Goal: Transaction & Acquisition: Register for event/course

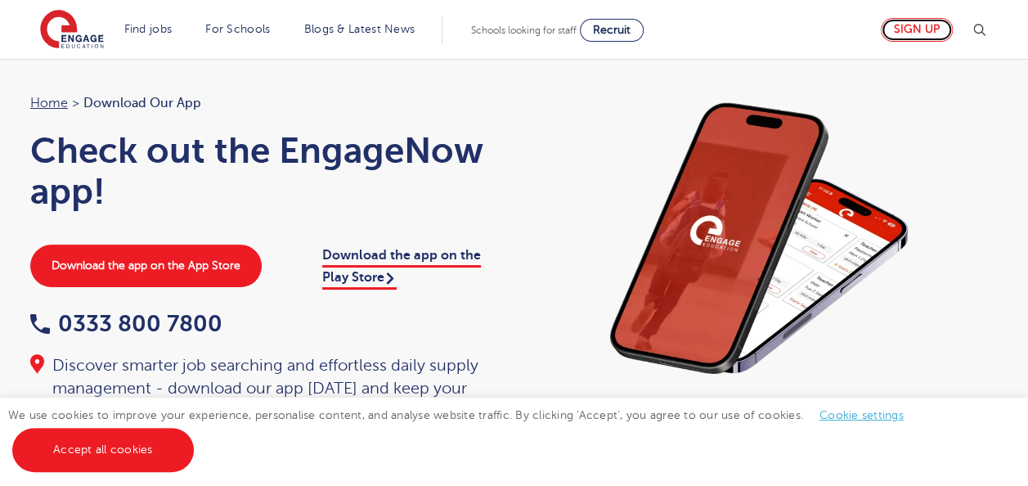
click at [906, 25] on link "Sign up" at bounding box center [917, 30] width 72 height 24
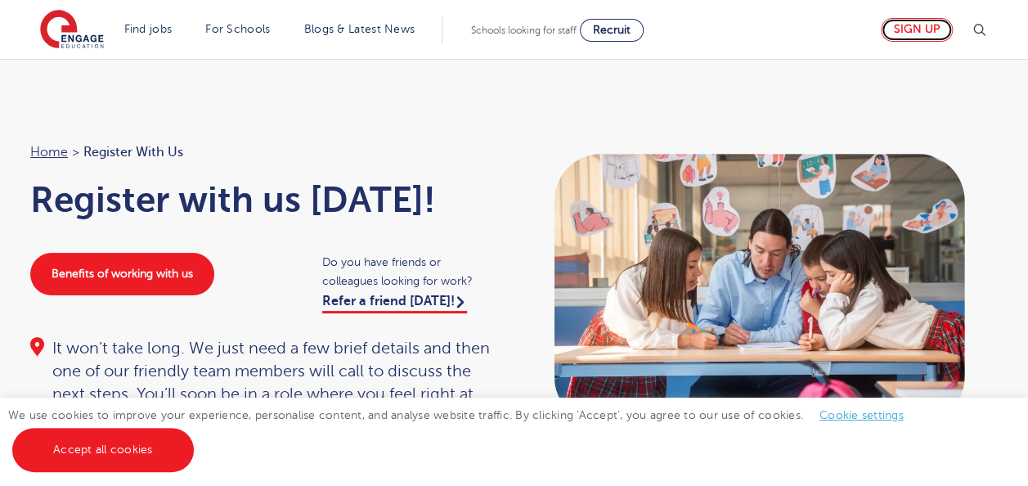
click at [936, 30] on link "Sign up" at bounding box center [917, 30] width 72 height 24
click at [831, 421] on link "Cookie settings" at bounding box center [862, 415] width 84 height 12
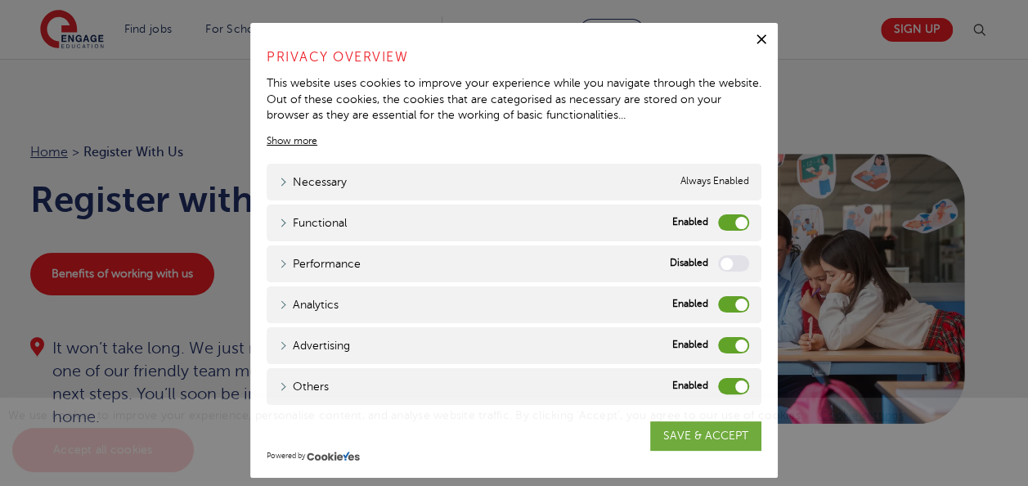
click at [725, 300] on label "Analytics" at bounding box center [733, 304] width 31 height 16
click at [0, 0] on input "Analytics" at bounding box center [0, 0] width 0 height 0
click at [725, 337] on label "Advertising" at bounding box center [733, 345] width 31 height 16
click at [0, 0] on input "Advertising" at bounding box center [0, 0] width 0 height 0
click at [728, 383] on label "Others" at bounding box center [733, 386] width 31 height 16
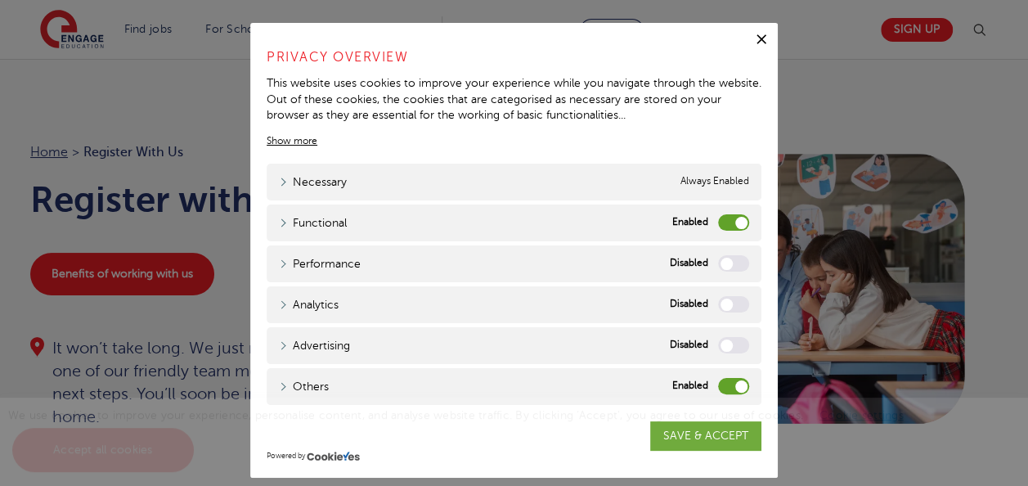
click at [0, 0] on input "Others" at bounding box center [0, 0] width 0 height 0
click at [695, 435] on div "We use cookies to improve your experience, personalise content, and analyse web…" at bounding box center [514, 441] width 1028 height 88
click at [672, 438] on div "We use cookies to improve your experience, personalise content, and analyse web…" at bounding box center [514, 441] width 1028 height 88
drag, startPoint x: 654, startPoint y: 167, endPoint x: 653, endPoint y: 132, distance: 34.4
click at [653, 132] on div "Privacy Overview This website uses cookies to improve your experience while you…" at bounding box center [514, 222] width 495 height 366
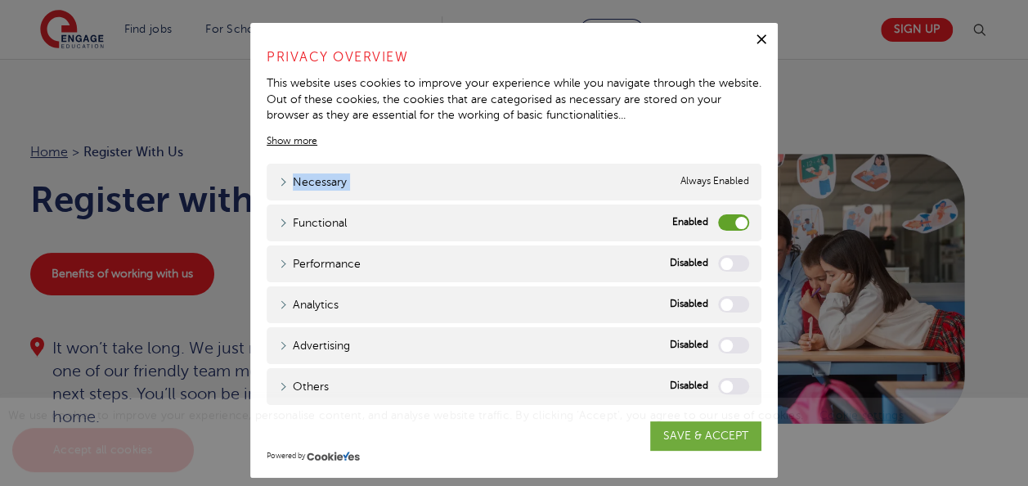
drag, startPoint x: 653, startPoint y: 132, endPoint x: 599, endPoint y: 135, distance: 54.0
click at [599, 135] on div "Privacy Overview This website uses cookies to improve your experience while you…" at bounding box center [514, 98] width 495 height 102
click at [482, 188] on div "Necessary Necessary Always Enabled" at bounding box center [514, 182] width 495 height 37
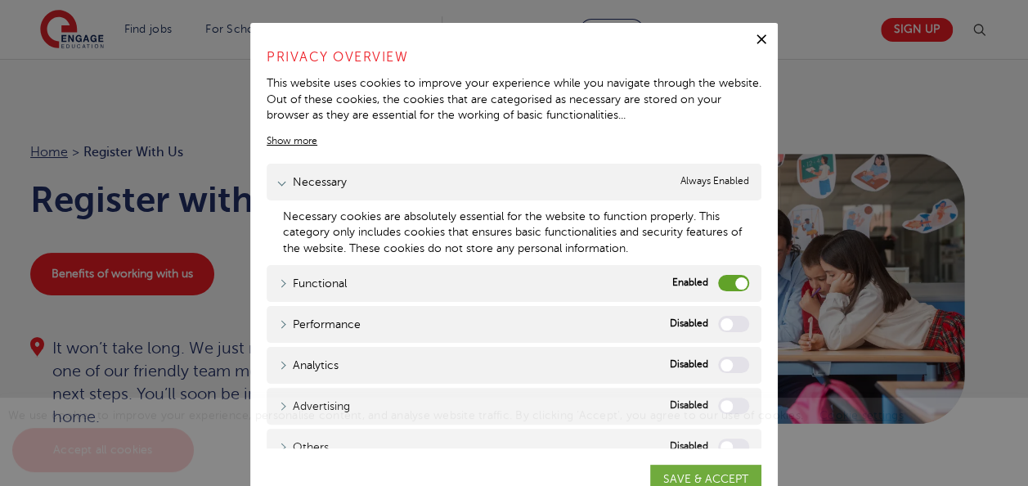
scroll to position [16, 0]
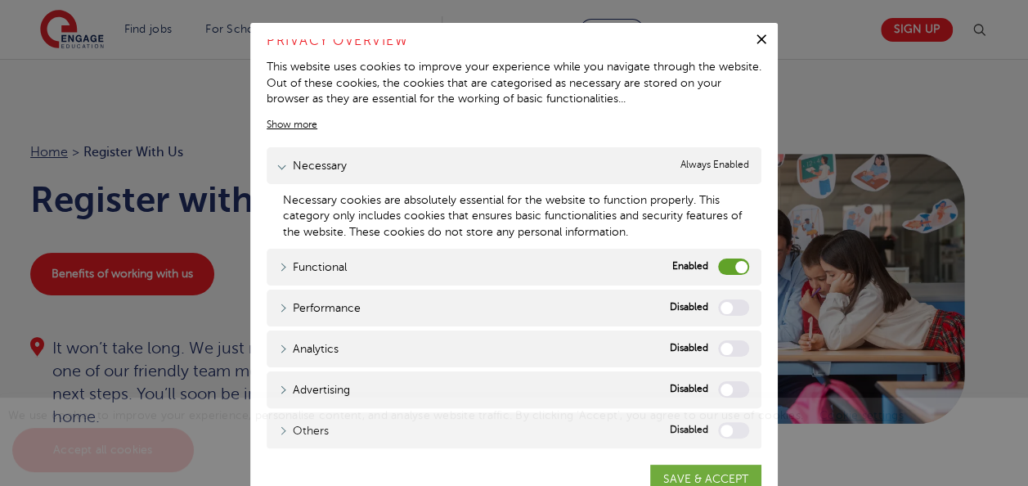
click at [700, 478] on div "We use cookies to improve your experience, personalise content, and analyse web…" at bounding box center [514, 441] width 1028 height 88
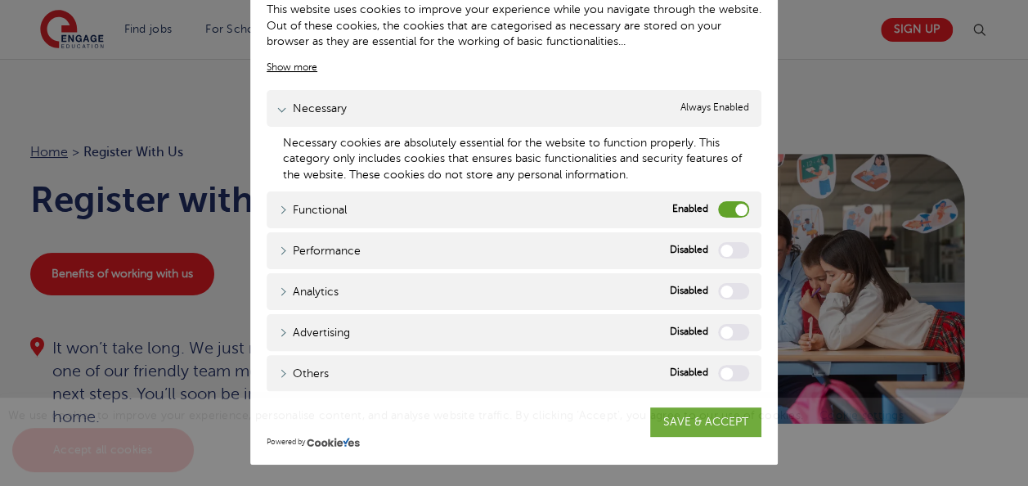
click at [689, 419] on span "We use cookies to improve your experience, personalise content, and analyse web…" at bounding box center [464, 432] width 912 height 47
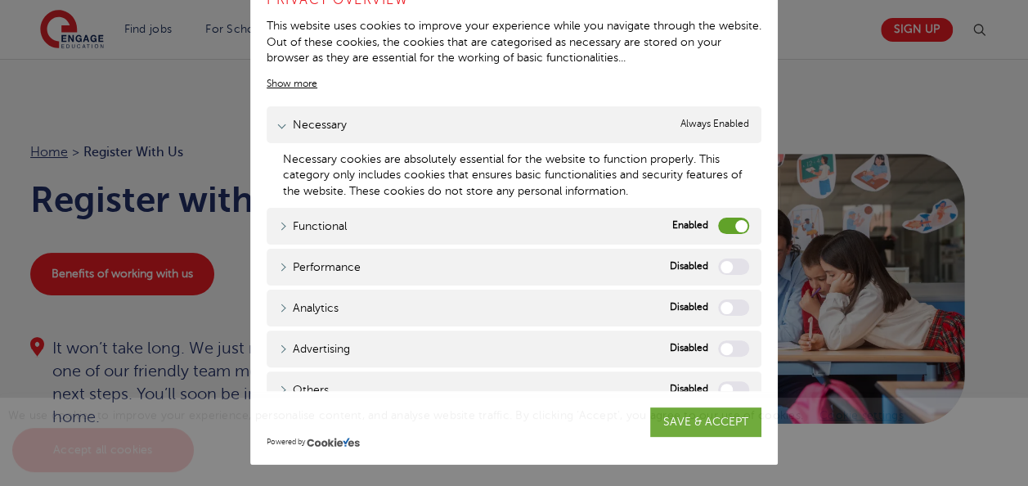
scroll to position [0, 0]
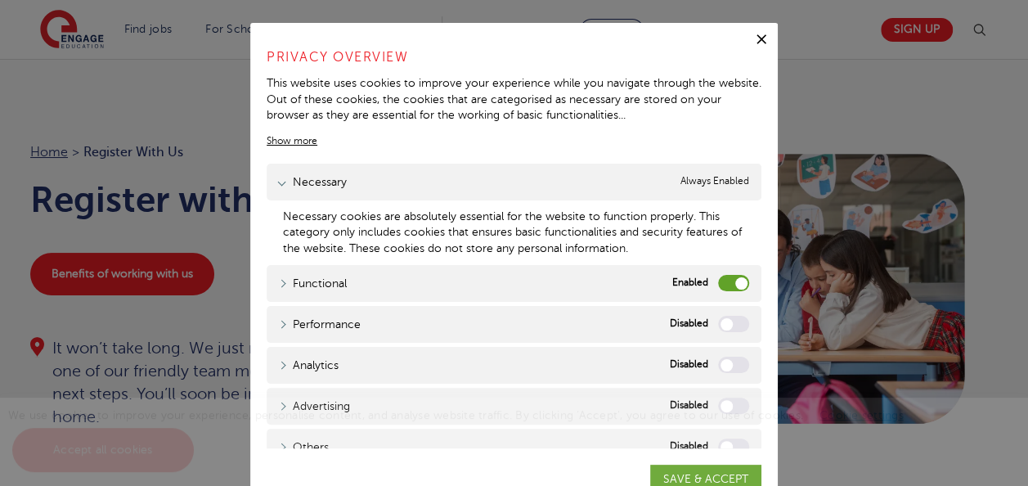
click at [759, 38] on icon "button" at bounding box center [761, 39] width 16 height 16
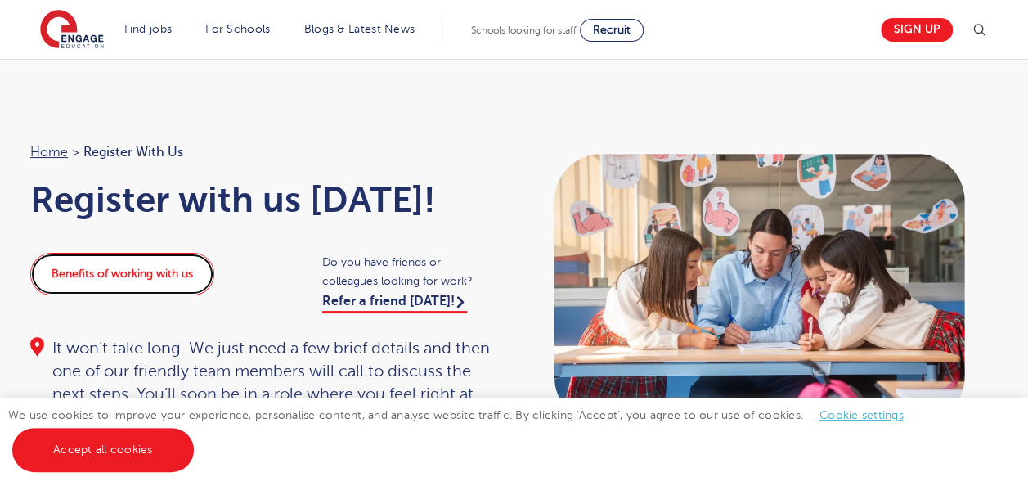
click at [165, 264] on link "Benefits of working with us" at bounding box center [122, 274] width 184 height 43
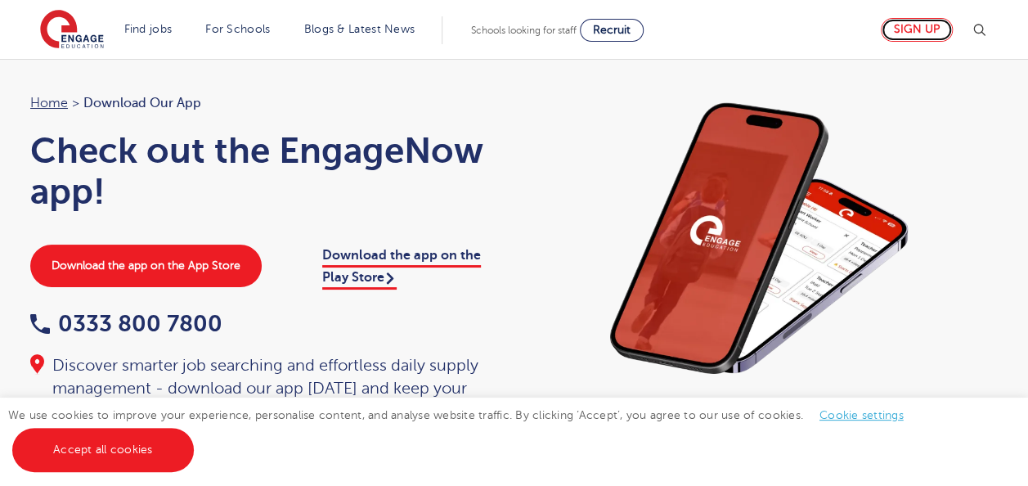
click at [897, 34] on link "Sign up" at bounding box center [917, 30] width 72 height 24
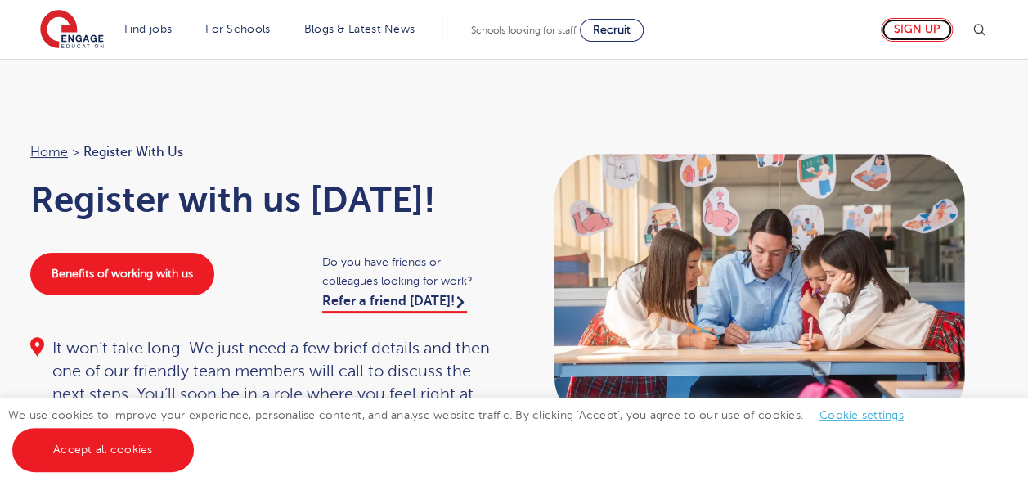
click at [918, 21] on link "Sign up" at bounding box center [917, 30] width 72 height 24
click at [834, 418] on link "Cookie settings" at bounding box center [862, 415] width 84 height 12
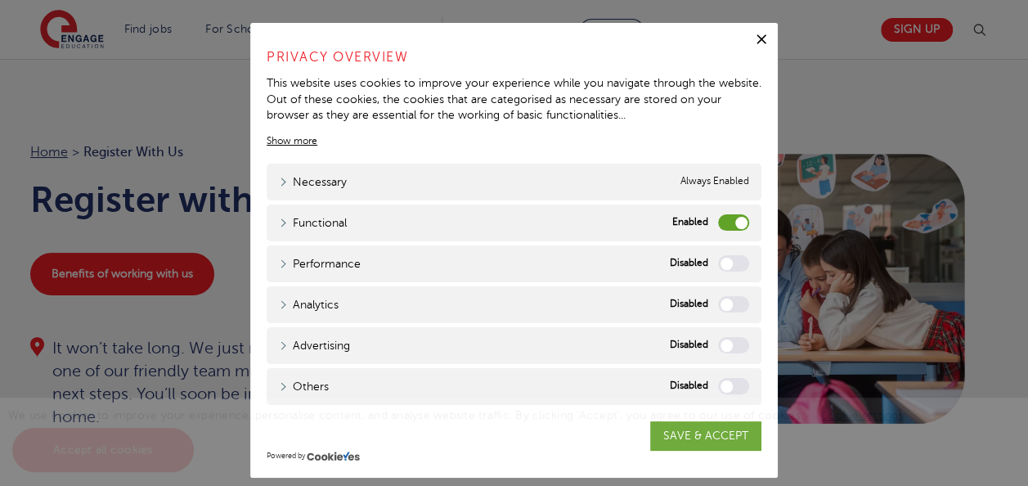
click at [721, 221] on label "Functional" at bounding box center [733, 222] width 31 height 16
click at [0, 0] on input "Functional" at bounding box center [0, 0] width 0 height 0
click at [678, 429] on div "We use cookies to improve your experience, personalise content, and analyse web…" at bounding box center [514, 441] width 1028 height 88
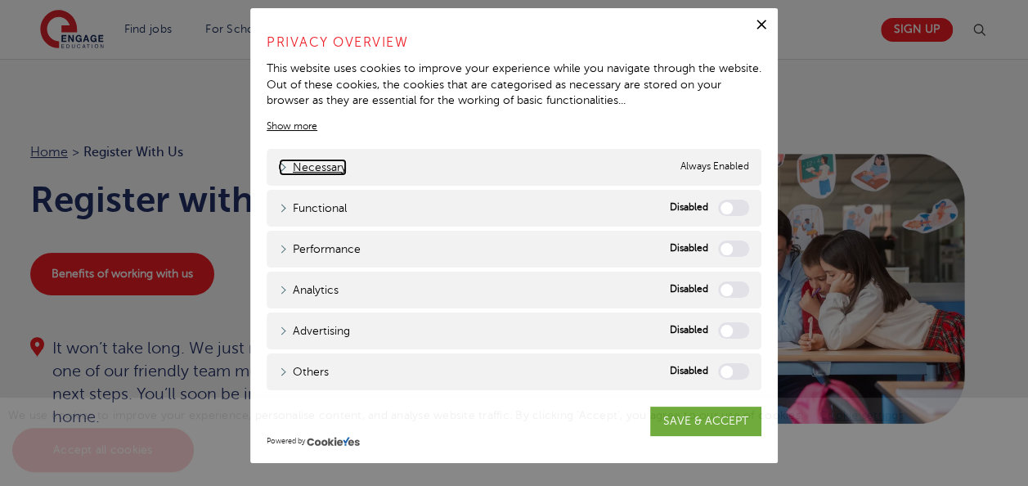
click at [338, 162] on link "Necessary" at bounding box center [313, 167] width 68 height 17
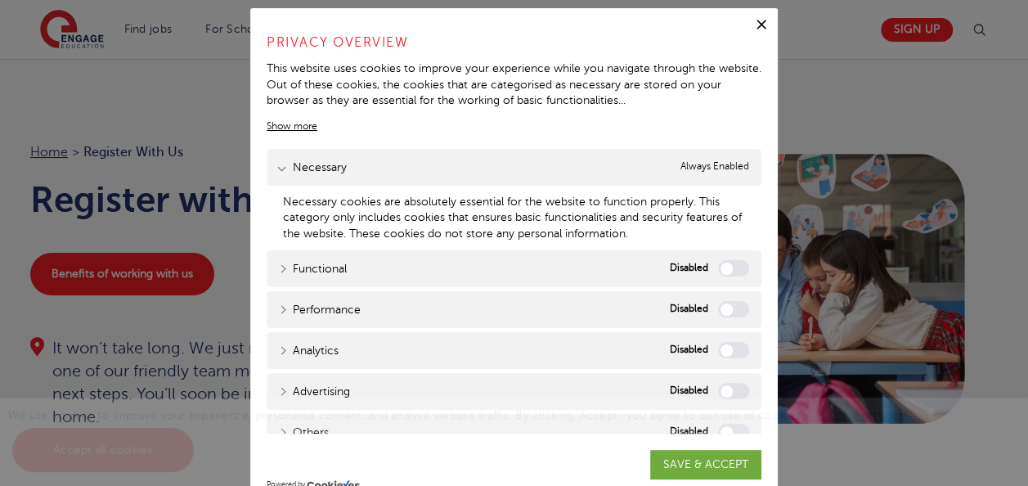
click at [718, 268] on label "Functional" at bounding box center [733, 268] width 31 height 16
click at [0, 0] on input "Functional" at bounding box center [0, 0] width 0 height 0
click at [718, 303] on label "Performance" at bounding box center [733, 309] width 31 height 16
click at [0, 0] on input "Performance" at bounding box center [0, 0] width 0 height 0
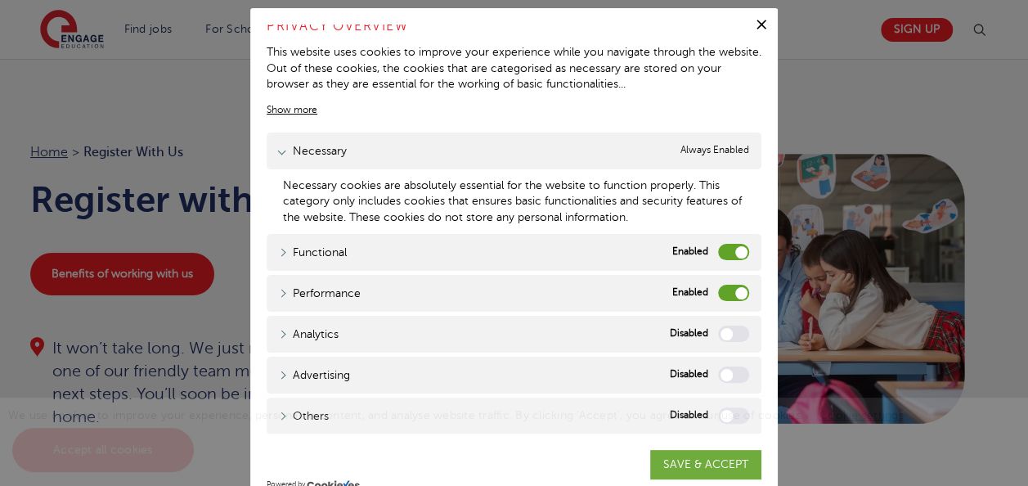
click at [718, 327] on label "Analytics" at bounding box center [733, 334] width 31 height 16
click at [0, 0] on input "Analytics" at bounding box center [0, 0] width 0 height 0
click at [718, 376] on label "Advertising" at bounding box center [733, 374] width 31 height 16
click at [0, 0] on input "Advertising" at bounding box center [0, 0] width 0 height 0
drag, startPoint x: 708, startPoint y: 430, endPoint x: 715, endPoint y: 405, distance: 26.2
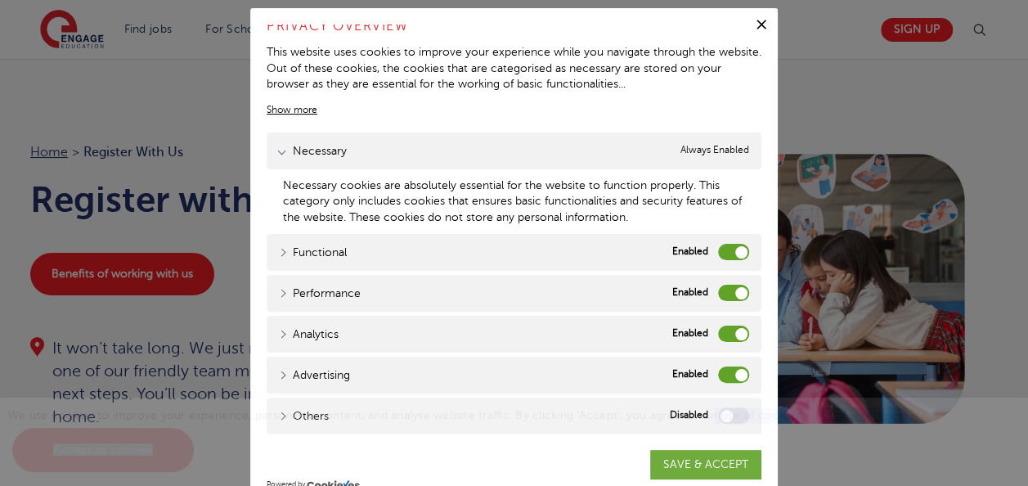
click at [715, 405] on div "We use cookies to improve your experience, personalise content, and analyse web…" at bounding box center [514, 441] width 1028 height 88
drag, startPoint x: 715, startPoint y: 405, endPoint x: 742, endPoint y: 105, distance: 301.4
click at [742, 105] on div "Privacy Overview This website uses cookies to improve your experience while you…" at bounding box center [514, 67] width 495 height 102
click at [711, 415] on span "We use cookies to improve your experience, personalise content, and analyse web…" at bounding box center [464, 432] width 912 height 47
click at [571, 78] on div "This website uses cookies to improve your experience while you navigate through…" at bounding box center [514, 68] width 495 height 48
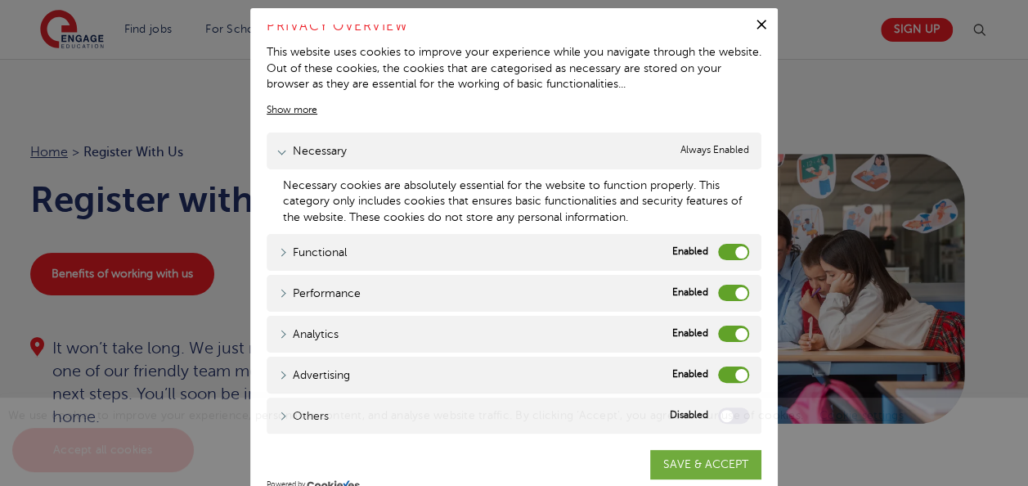
scroll to position [57, 0]
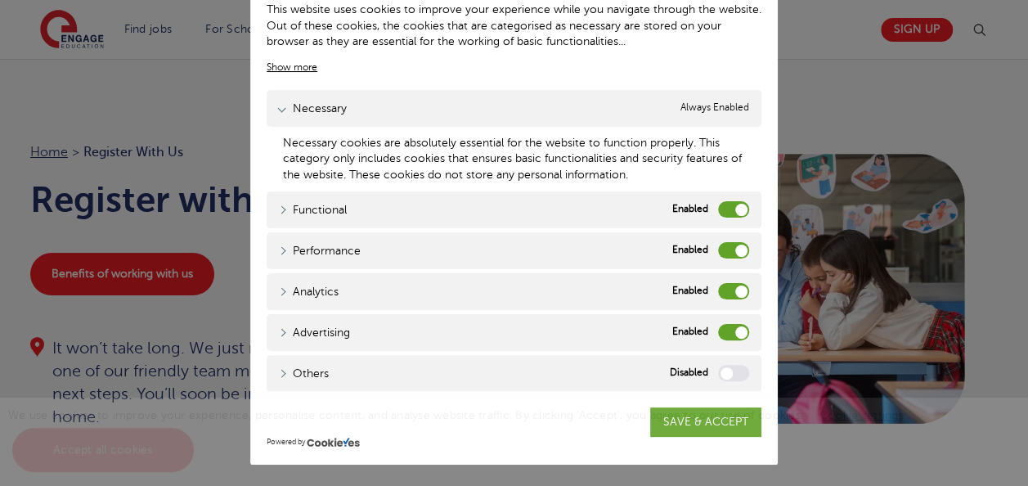
click at [728, 424] on div "We use cookies to improve your experience, personalise content, and analyse web…" at bounding box center [514, 441] width 1028 height 88
click at [718, 372] on label "Others" at bounding box center [733, 373] width 31 height 16
click at [0, 0] on input "Others" at bounding box center [0, 0] width 0 height 0
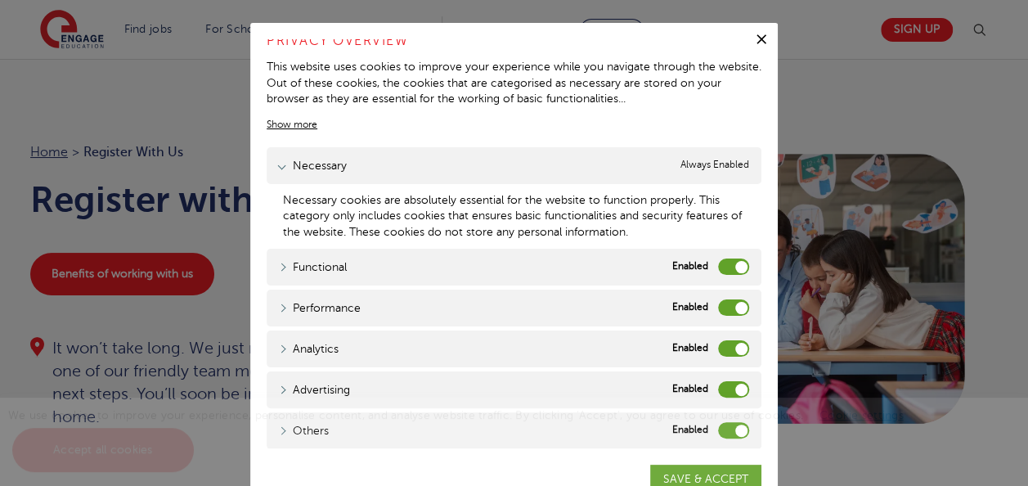
click at [757, 44] on icon "button" at bounding box center [761, 39] width 16 height 16
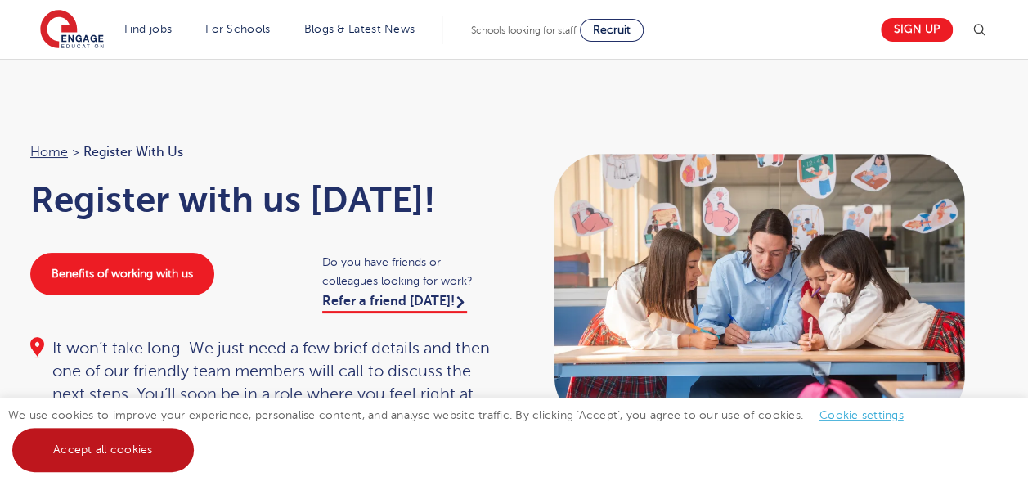
click at [133, 445] on link "Accept all cookies" at bounding box center [103, 450] width 182 height 44
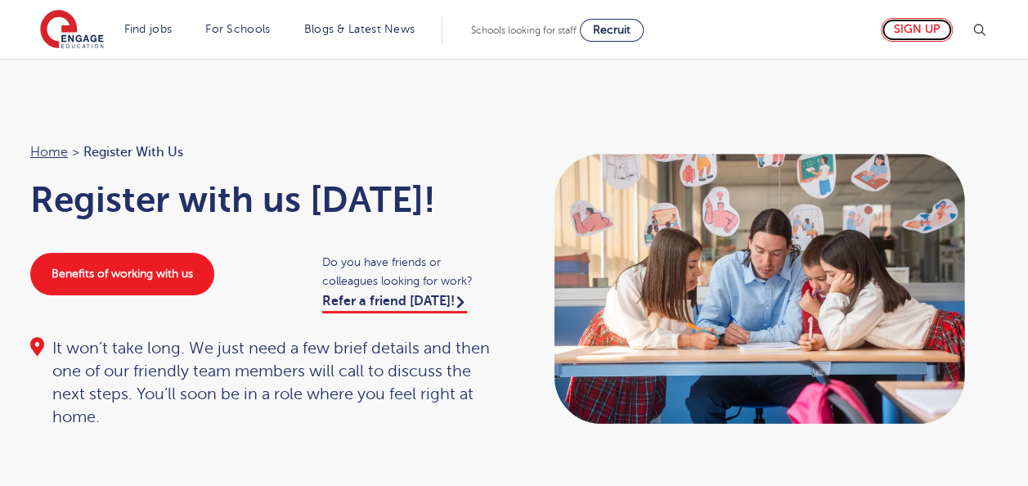
click at [903, 22] on link "Sign up" at bounding box center [917, 30] width 72 height 24
click at [936, 29] on link "Sign up" at bounding box center [917, 30] width 72 height 24
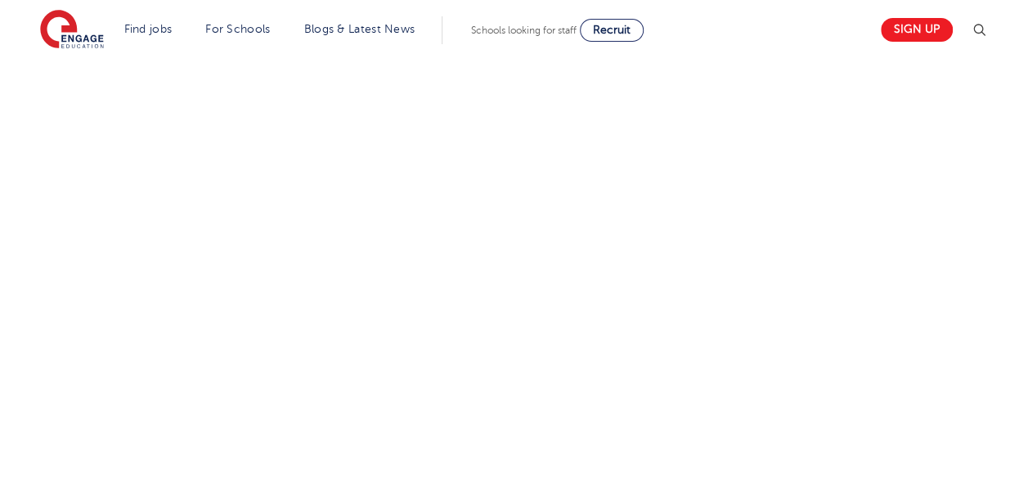
scroll to position [635, 0]
click at [1027, 175] on div "Let us know more about you!" at bounding box center [514, 357] width 1028 height 981
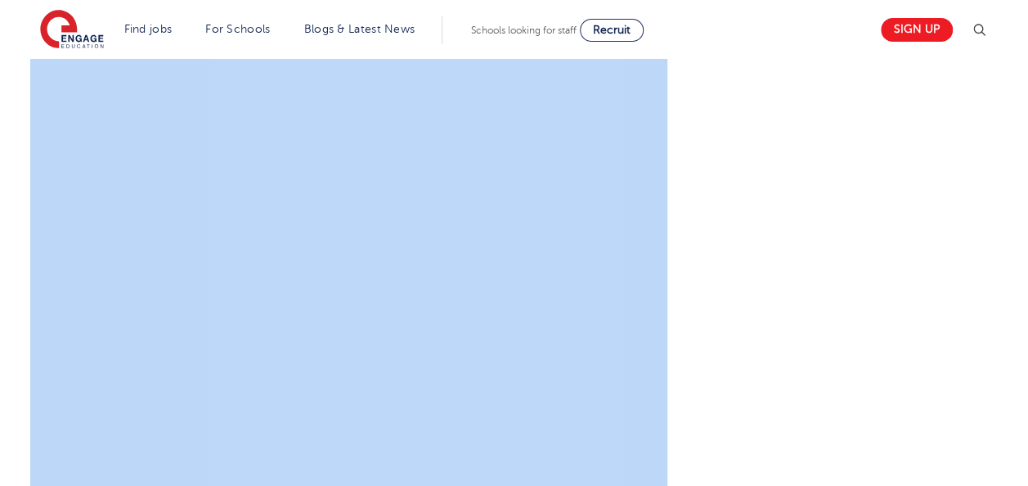
click at [1027, 175] on div "Let us know more about you!" at bounding box center [514, 357] width 1028 height 981
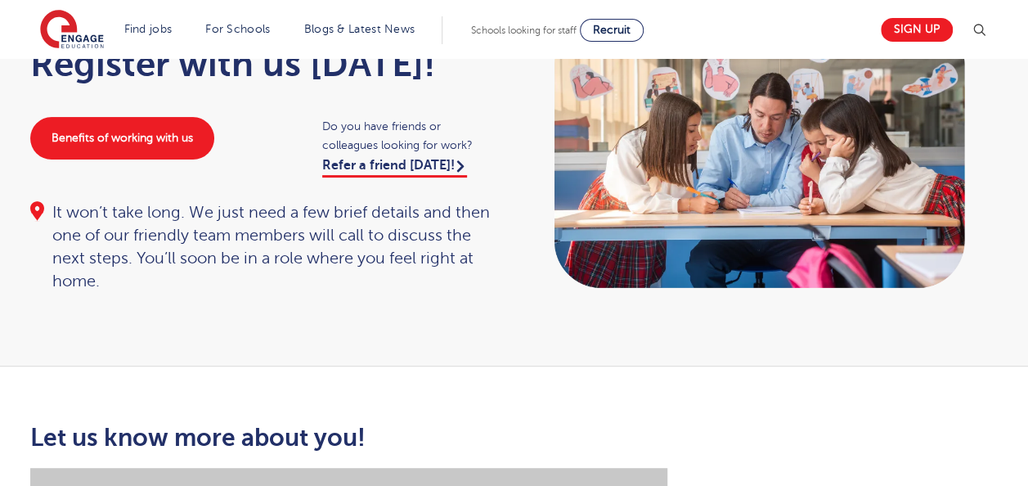
scroll to position [0, 0]
